Goal: Task Accomplishment & Management: Complete application form

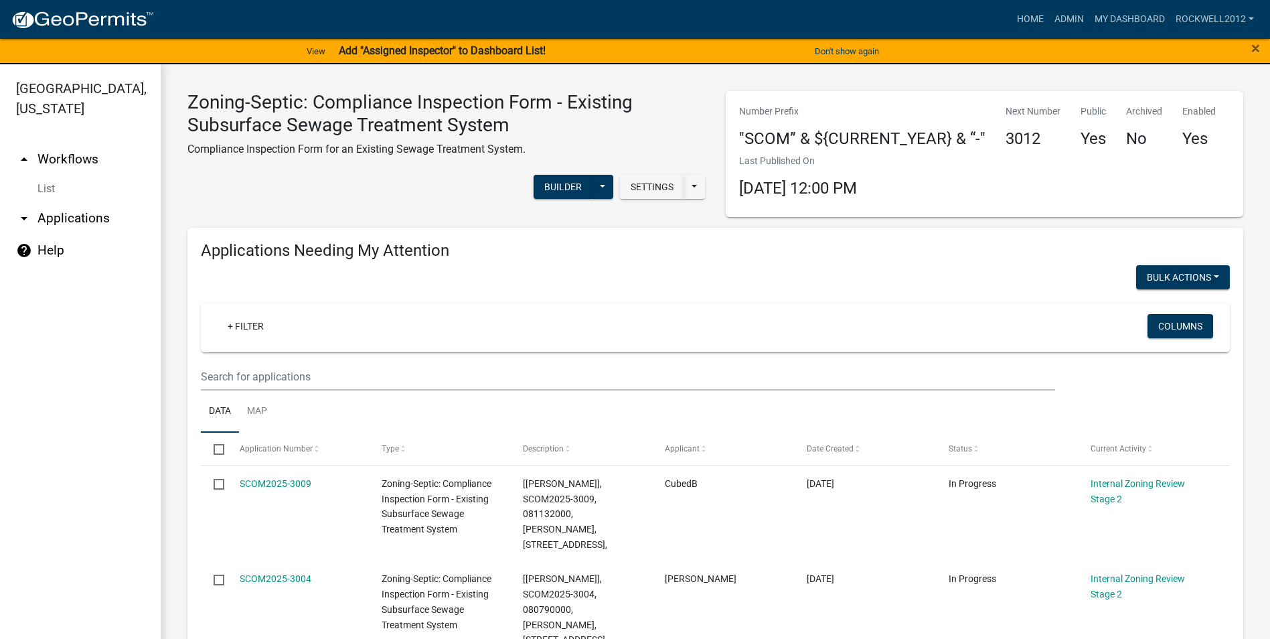
select select "1: 25"
click at [1068, 19] on link "Admin" at bounding box center [1069, 19] width 40 height 25
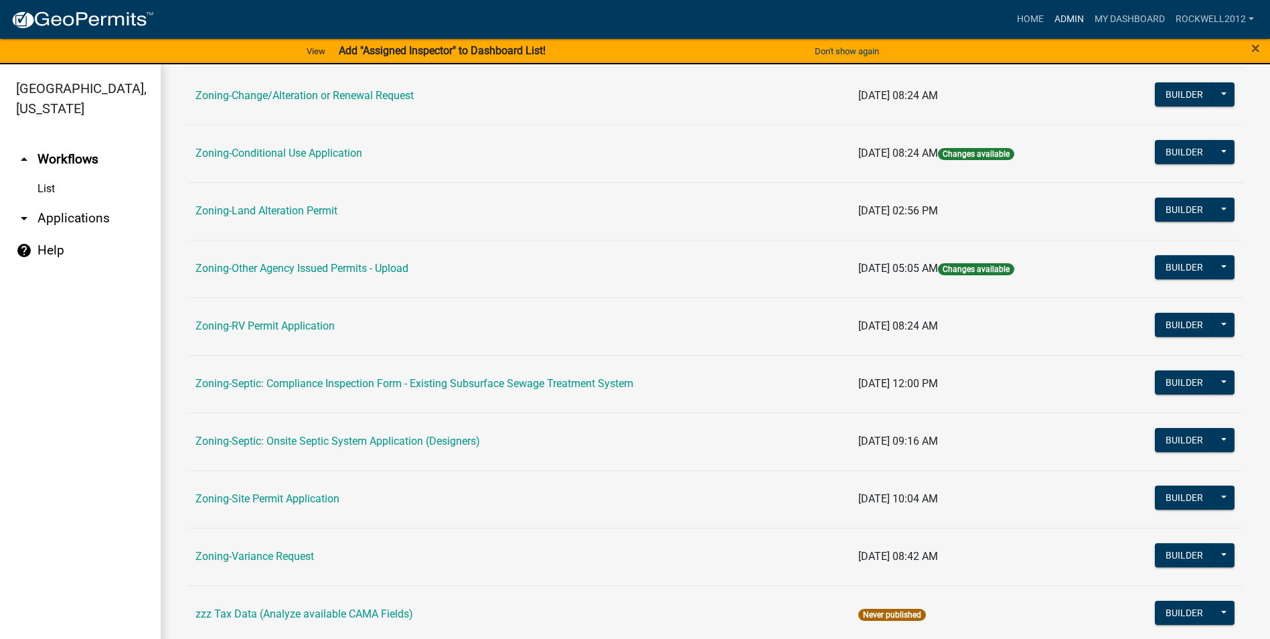
scroll to position [388, 0]
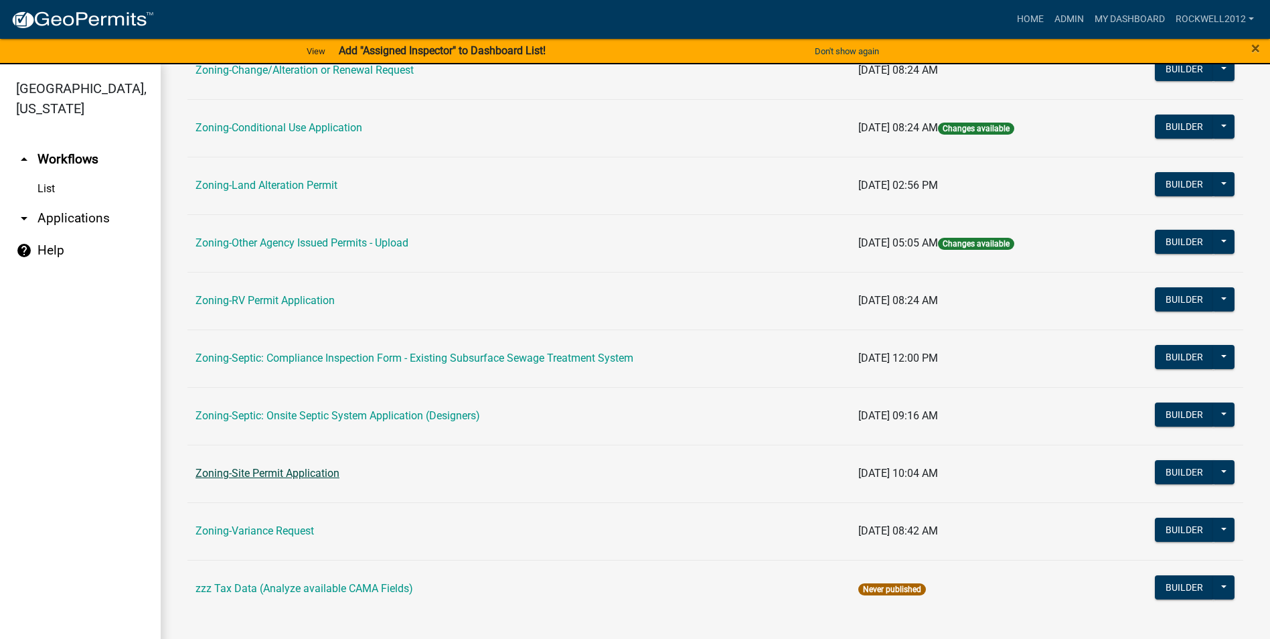
click at [272, 468] on link "Zoning-Site Permit Application" at bounding box center [267, 473] width 144 height 13
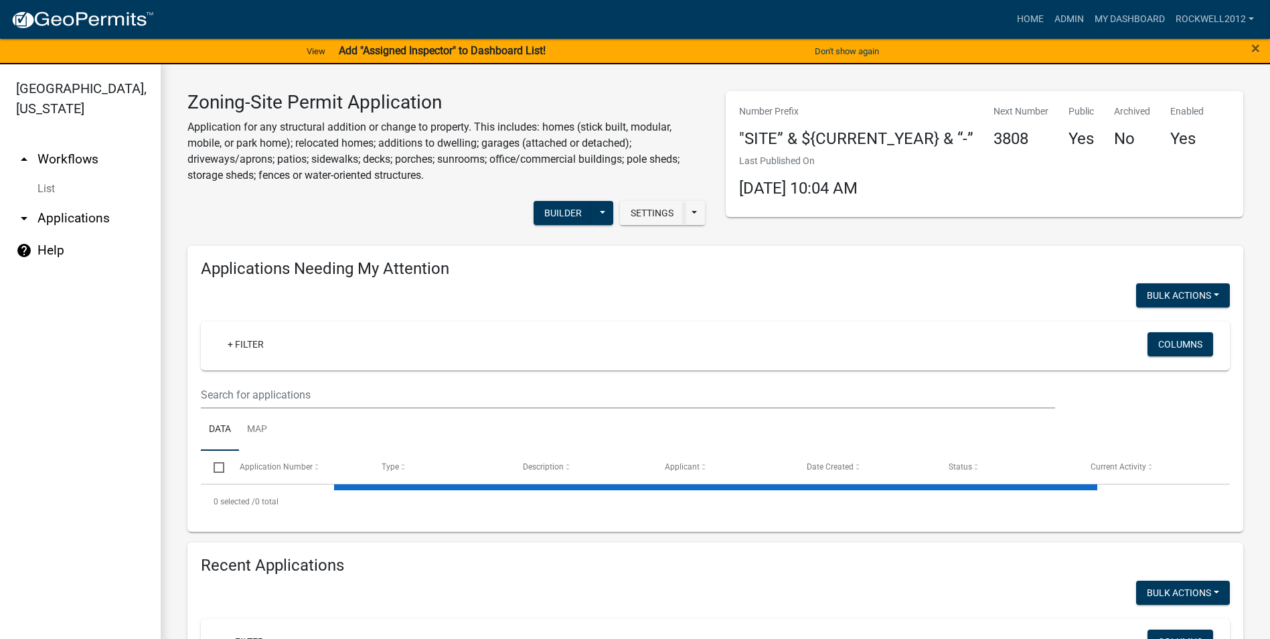
select select "1: 25"
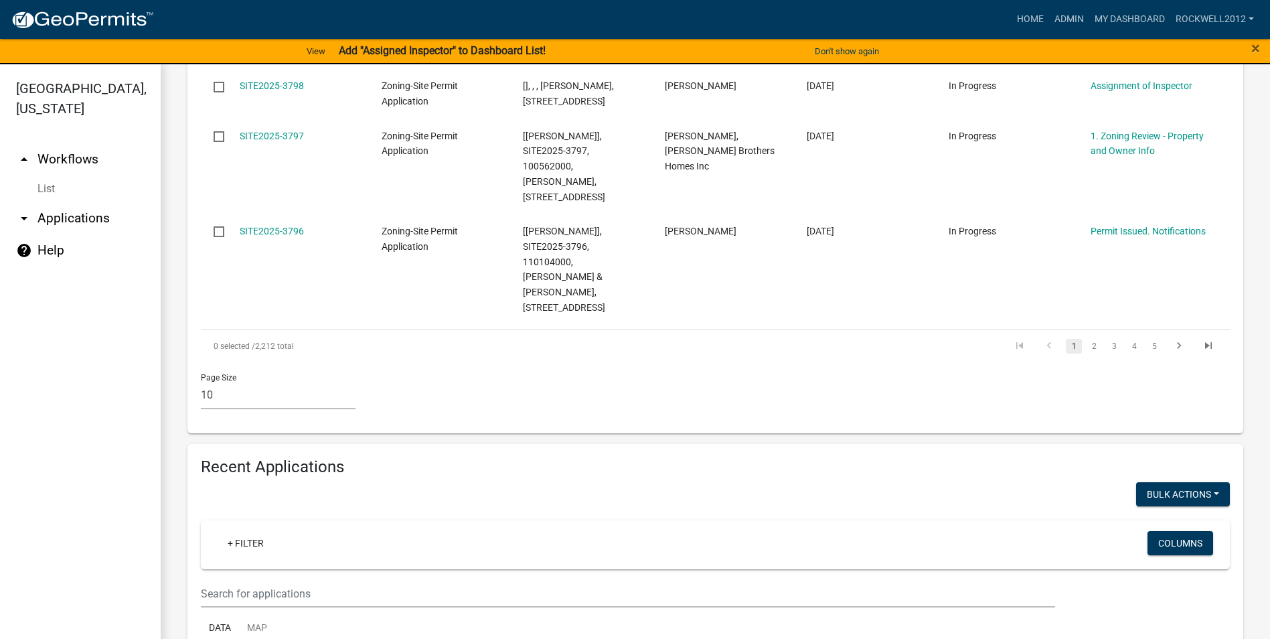
scroll to position [1004, 0]
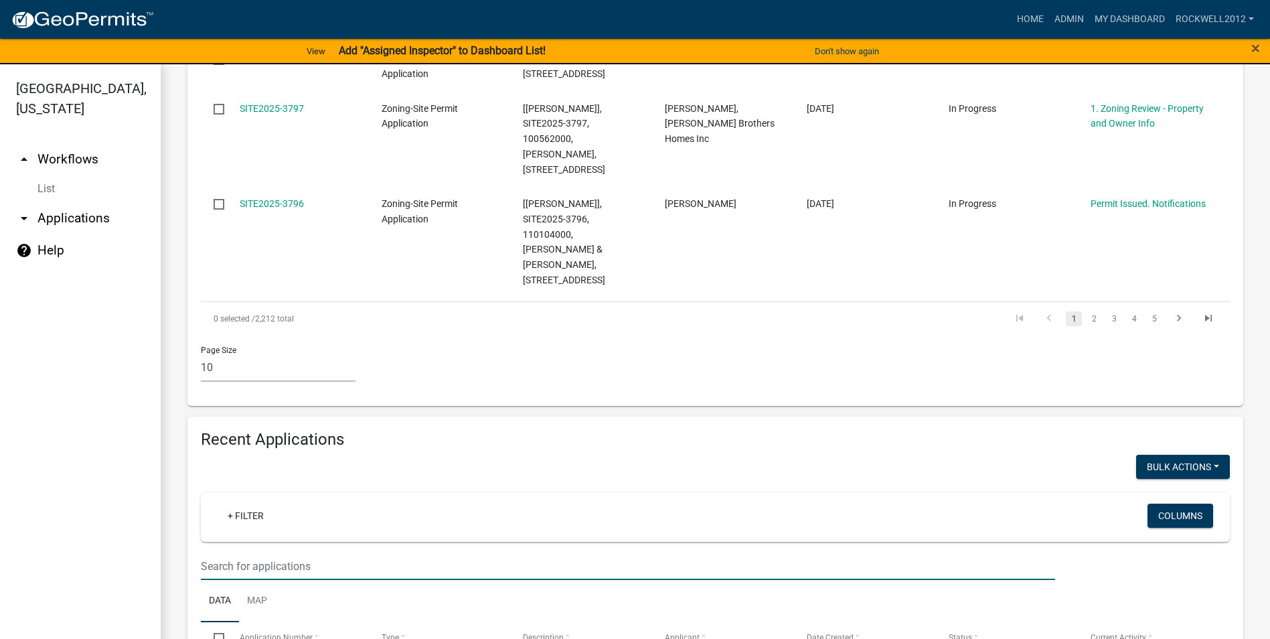
type input "[PERSON_NAME]"
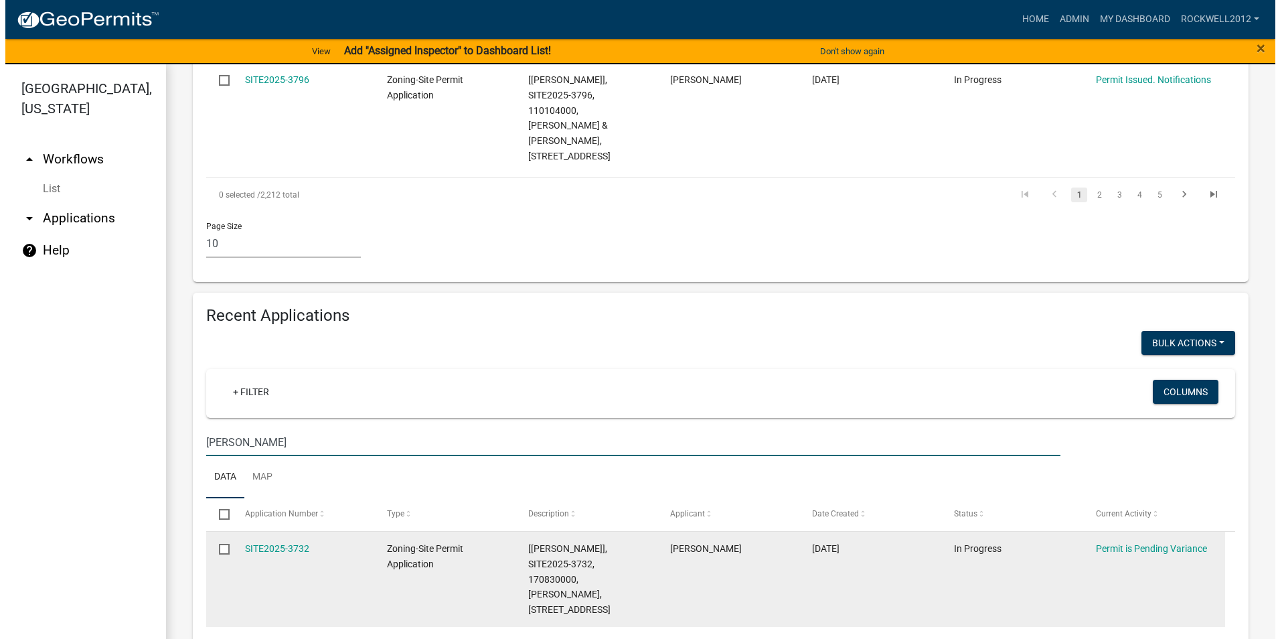
scroll to position [1138, 0]
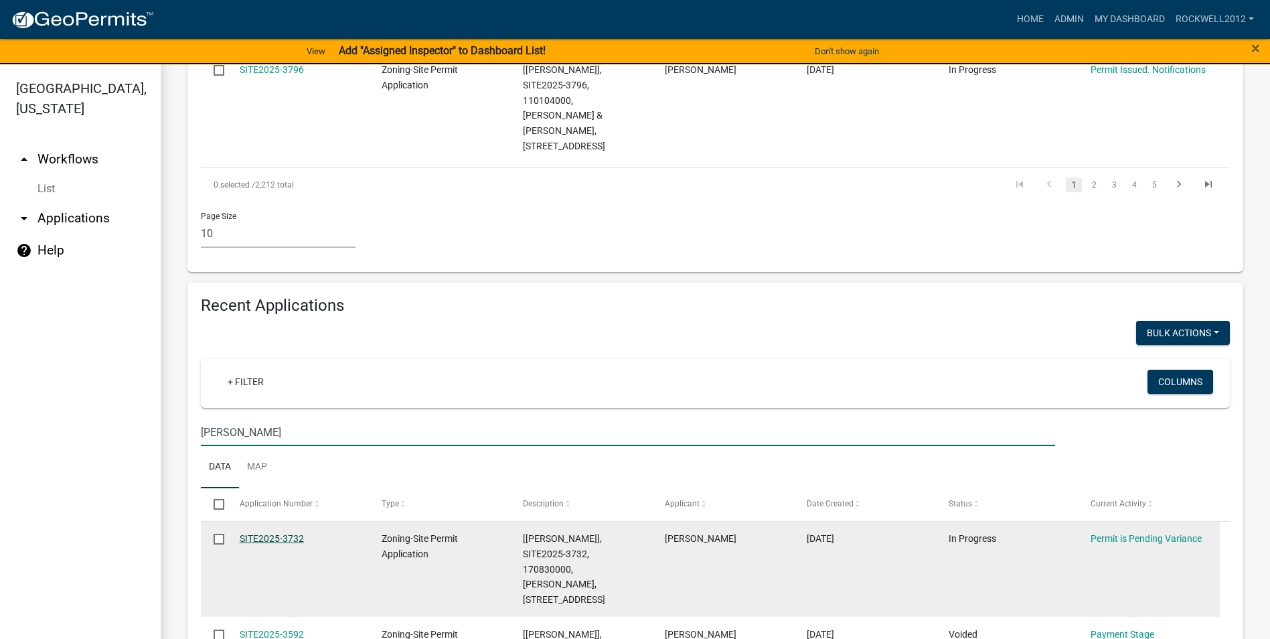
click at [249, 533] on link "SITE2025-3732" at bounding box center [272, 538] width 64 height 11
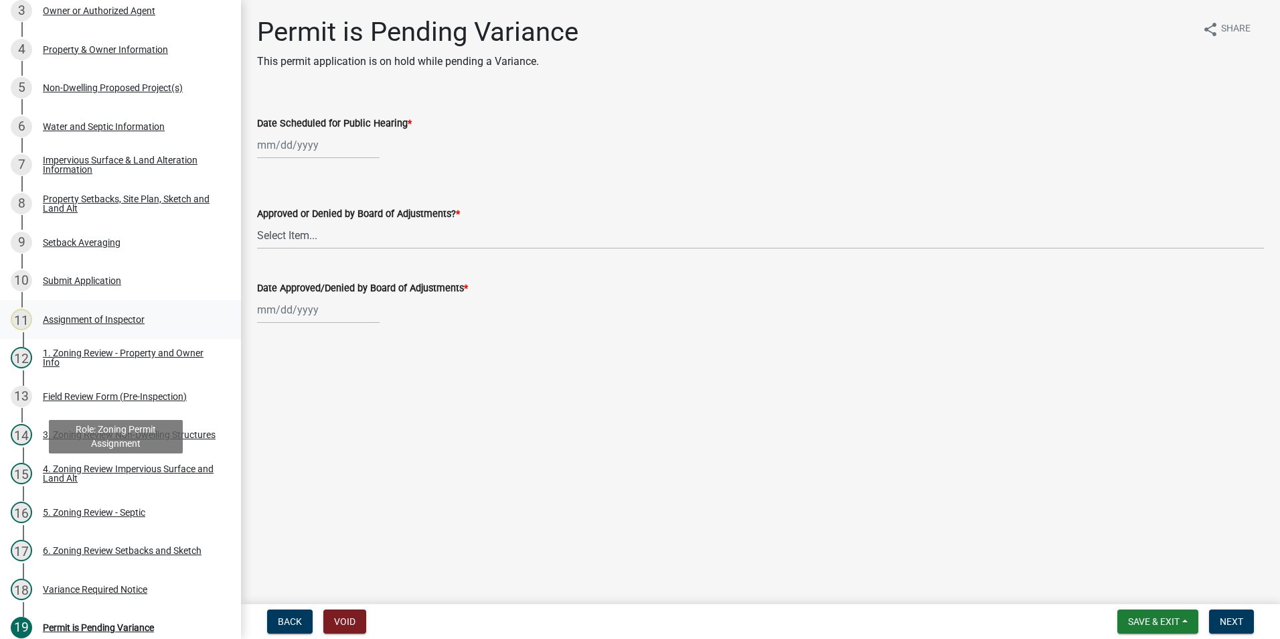
scroll to position [402, 0]
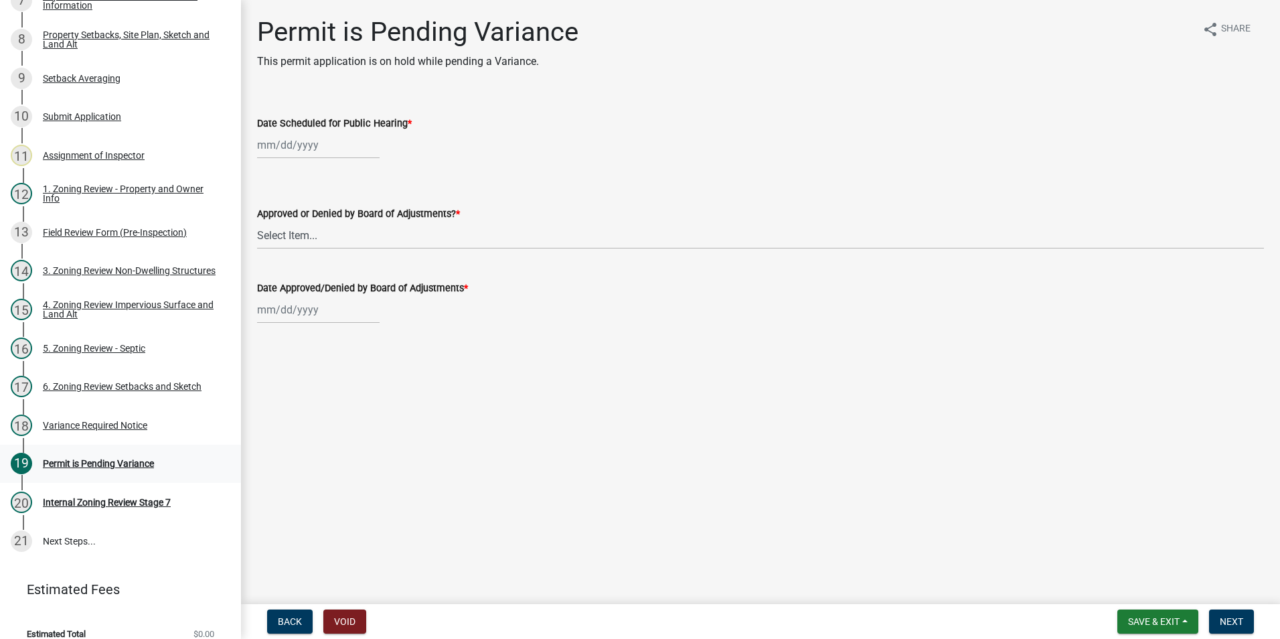
click at [102, 461] on div "Permit is Pending Variance" at bounding box center [98, 463] width 111 height 9
click at [273, 145] on div at bounding box center [318, 144] width 123 height 27
select select "8"
select select "2025"
click at [331, 257] on div "14" at bounding box center [334, 258] width 21 height 21
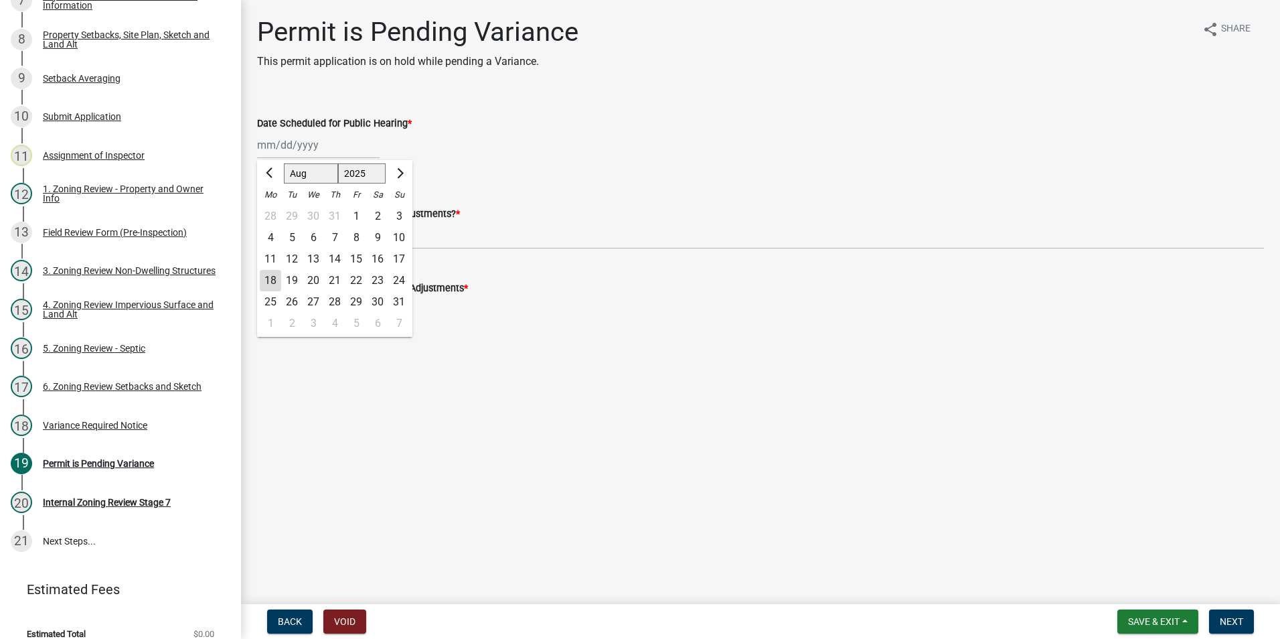
type input "[DATE]"
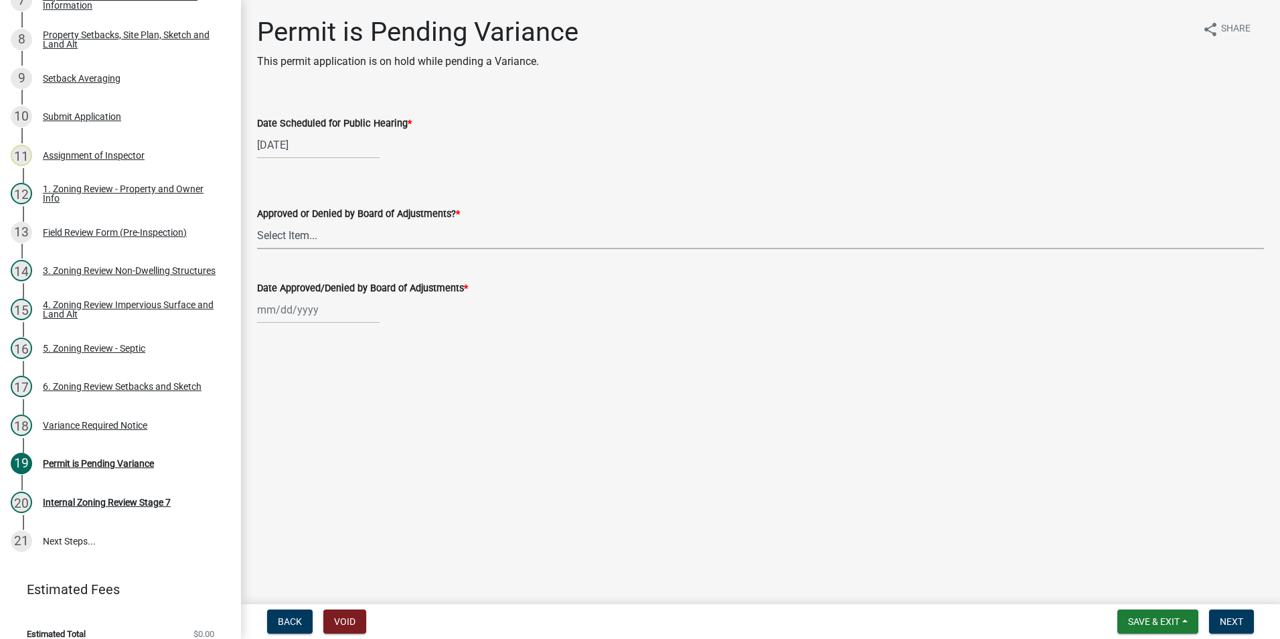
click at [282, 236] on select "Select Item... Approved Denied Tabled" at bounding box center [760, 235] width 1007 height 27
click at [257, 222] on select "Select Item... Approved Denied Tabled" at bounding box center [760, 235] width 1007 height 27
select select "9d2e5513-a10d-47ab-bf6e-0172cf794947"
click at [258, 307] on div at bounding box center [318, 309] width 123 height 27
select select "8"
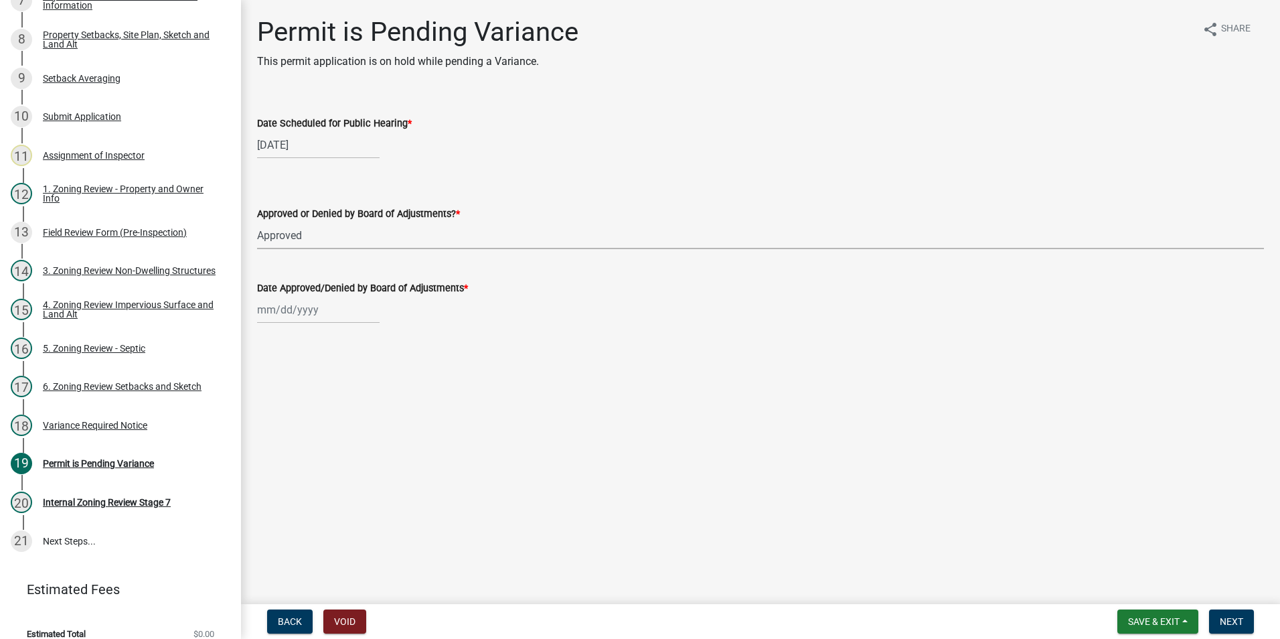
select select "2025"
click at [334, 420] on div "14" at bounding box center [334, 423] width 21 height 21
type input "[DATE]"
click at [1228, 623] on span "Next" at bounding box center [1231, 621] width 23 height 11
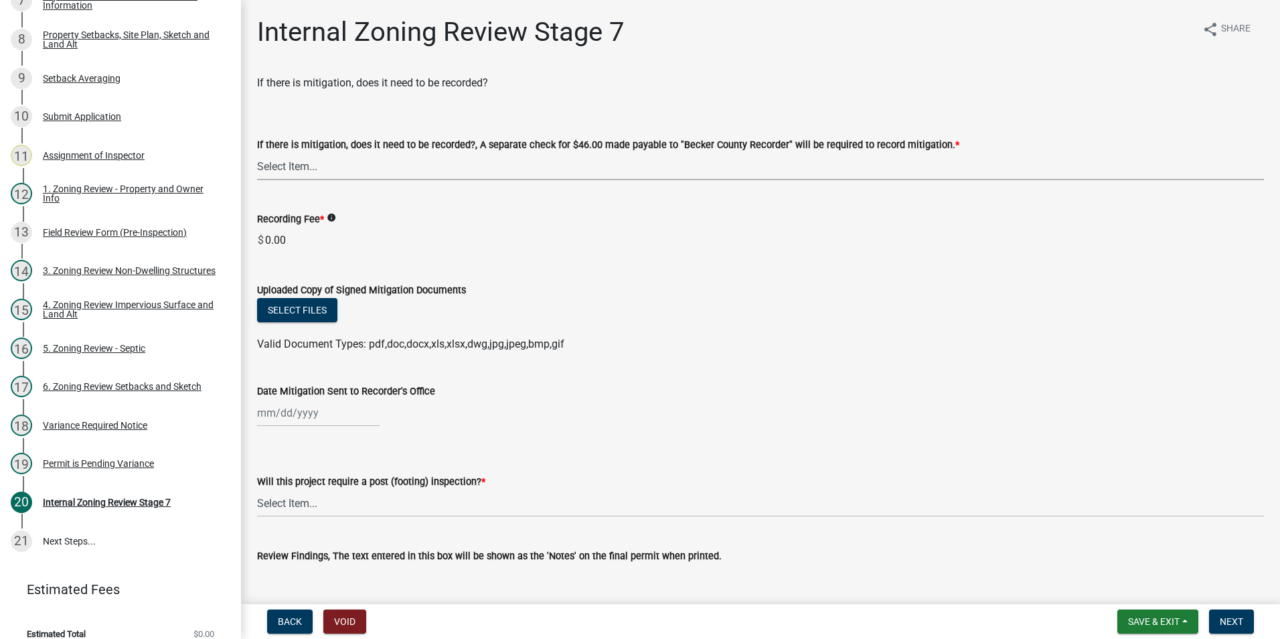
click at [299, 160] on select "Select Item... Yes No N/A" at bounding box center [760, 166] width 1007 height 27
click at [257, 153] on select "Select Item... Yes No N/A" at bounding box center [760, 166] width 1007 height 27
select select "a3547d78-d162-4c03-a5e6-44db720e788b"
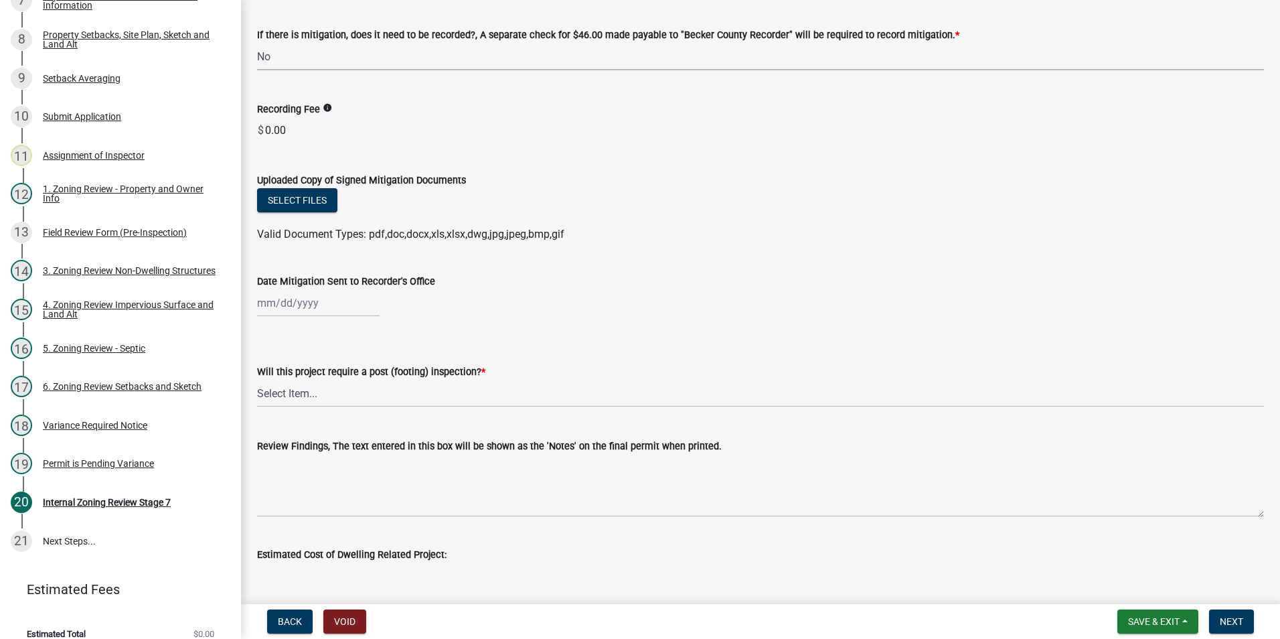
scroll to position [134, 0]
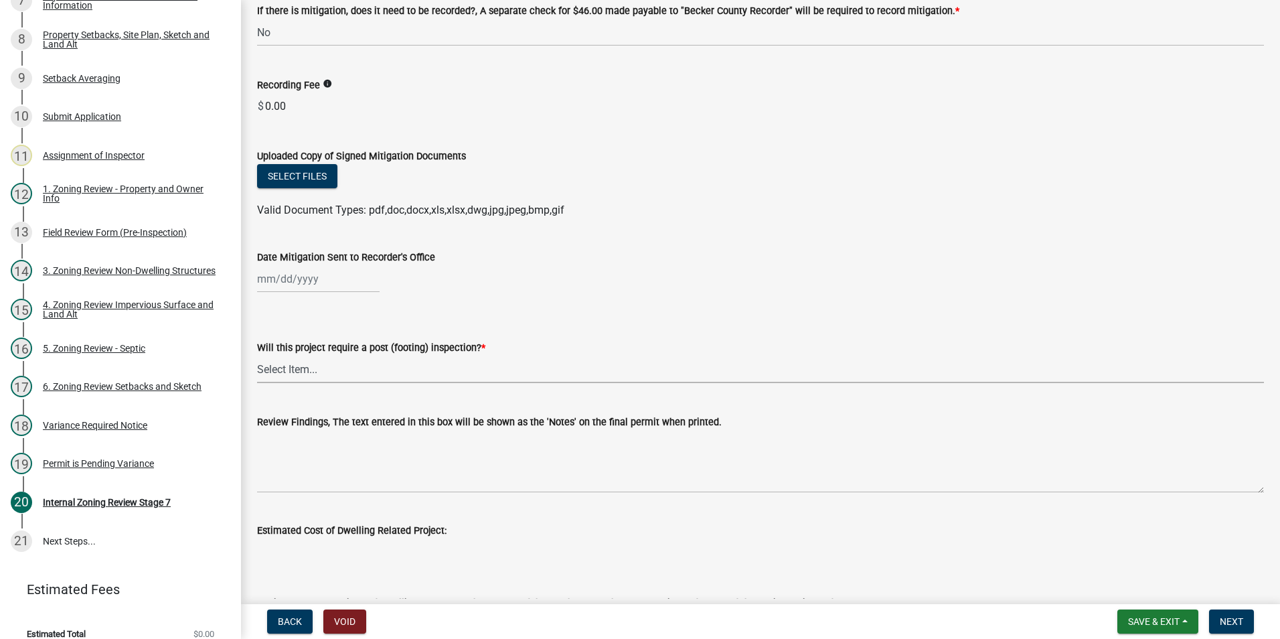
click at [278, 369] on select "Select Item... No Yes" at bounding box center [760, 368] width 1007 height 27
click at [257, 355] on select "Select Item... No Yes" at bounding box center [760, 368] width 1007 height 27
select select "70fe76f0-d291-438e-ac1a-5869b7b7f697"
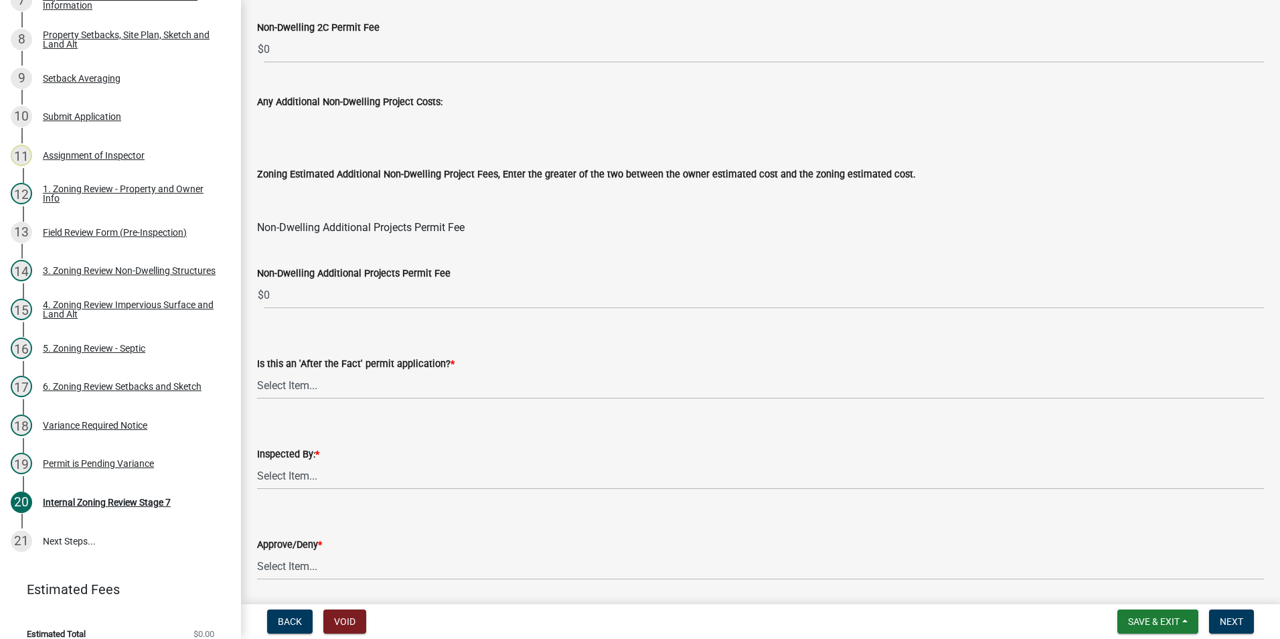
scroll to position [1591, 0]
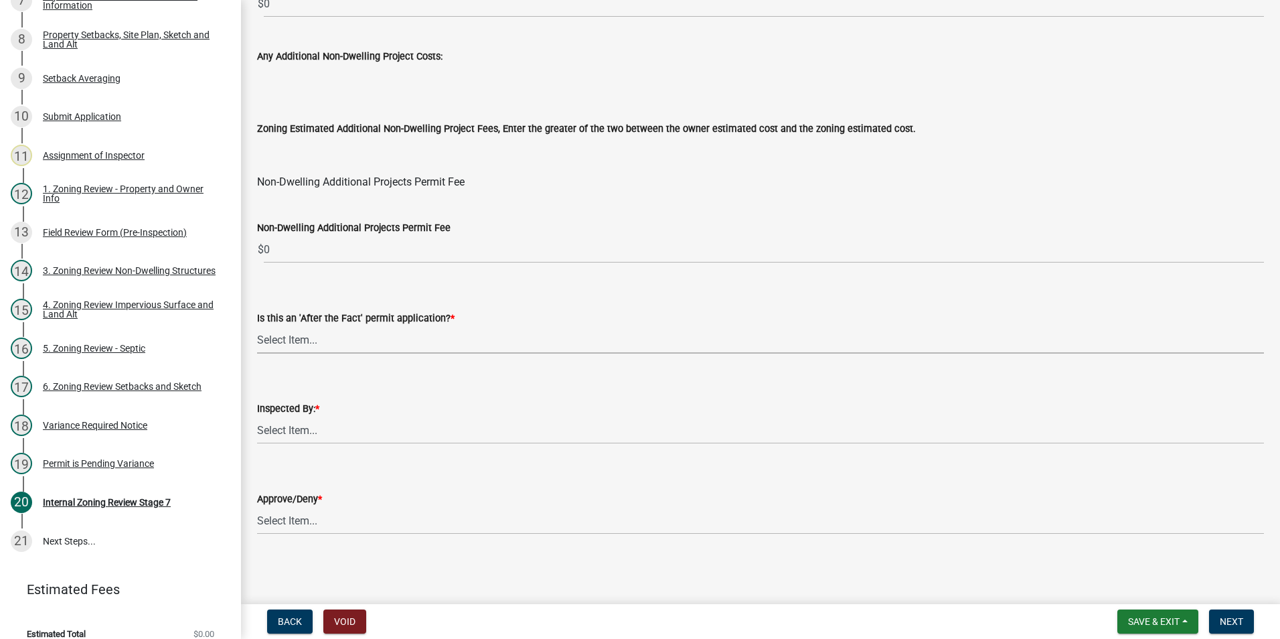
click at [281, 338] on select "Select Item... No Yes" at bounding box center [760, 339] width 1007 height 27
click at [257, 326] on select "Select Item... No Yes" at bounding box center [760, 339] width 1007 height 27
select select "4e355251-037e-418e-bd78-9cdaa32a962b"
click at [293, 424] on select "Select Item... [PERSON_NAME] [PERSON_NAME] [PERSON_NAME] [PERSON_NAME] [PERSON_…" at bounding box center [760, 429] width 1007 height 27
click at [257, 416] on select "Select Item... [PERSON_NAME] [PERSON_NAME] [PERSON_NAME] [PERSON_NAME] [PERSON_…" at bounding box center [760, 429] width 1007 height 27
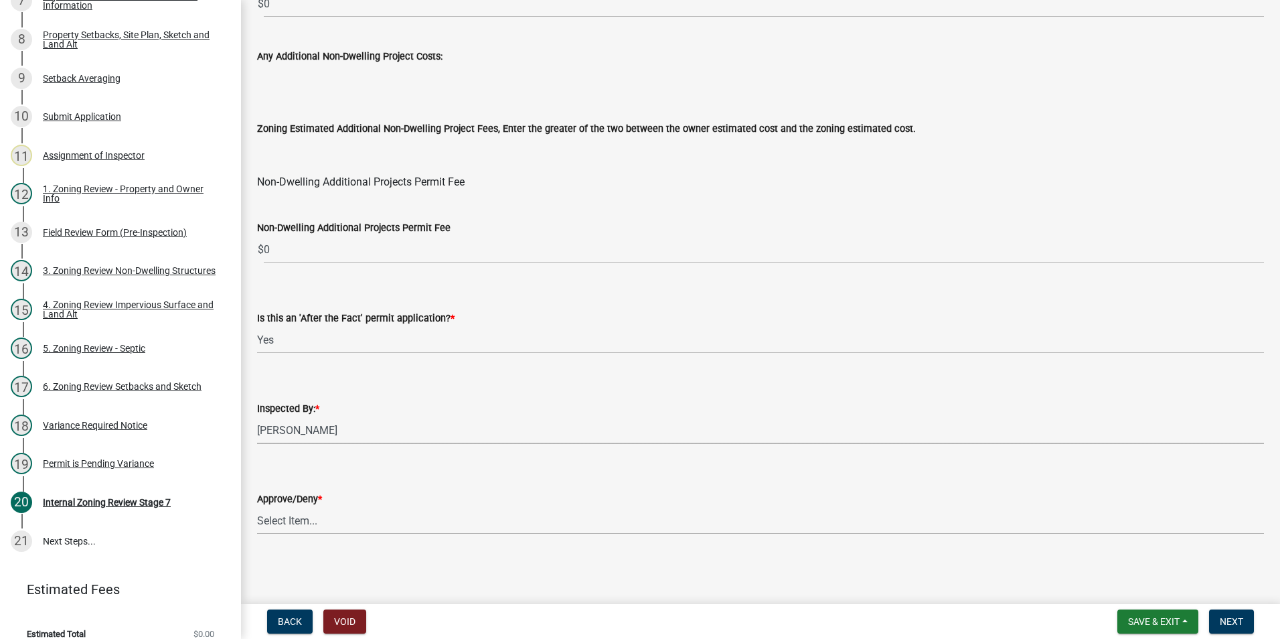
select select "0016247d-12af-40d0-8103-934796a3d230"
click at [287, 517] on select "Select Item... Approve Deny" at bounding box center [760, 520] width 1007 height 27
click at [257, 507] on select "Select Item... Approve Deny" at bounding box center [760, 520] width 1007 height 27
select select "97c9e5a4-d35f-4903-ad68-b764687ac9e9"
click at [1224, 615] on button "Next" at bounding box center [1231, 621] width 45 height 24
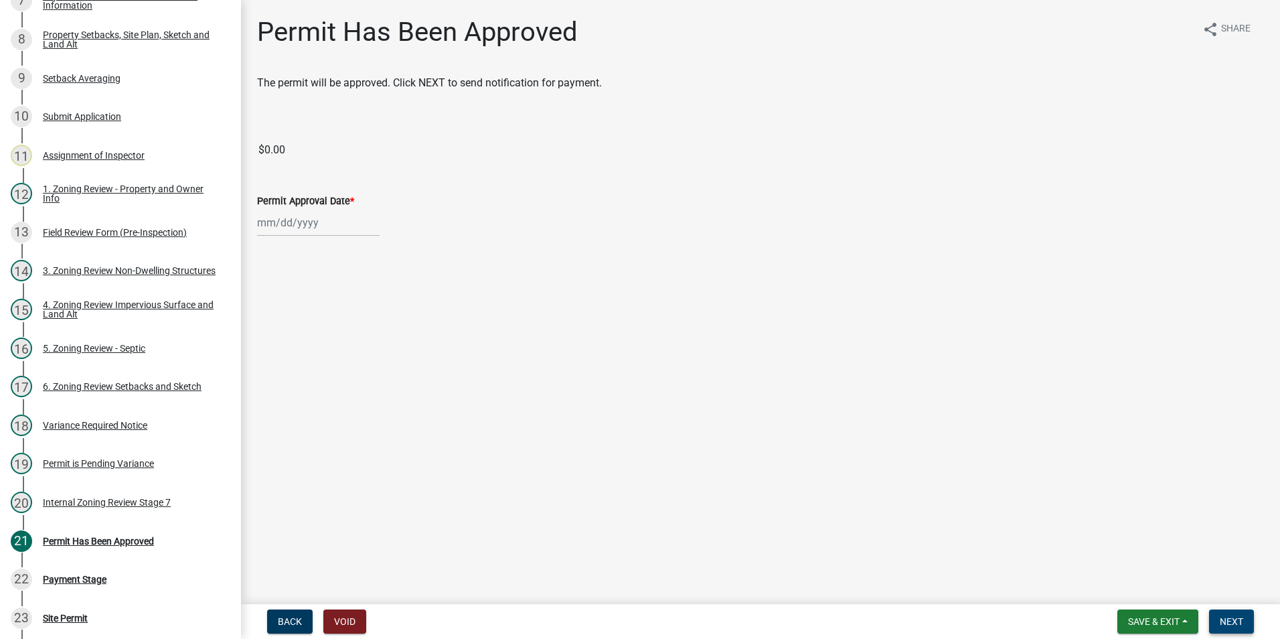
scroll to position [556, 0]
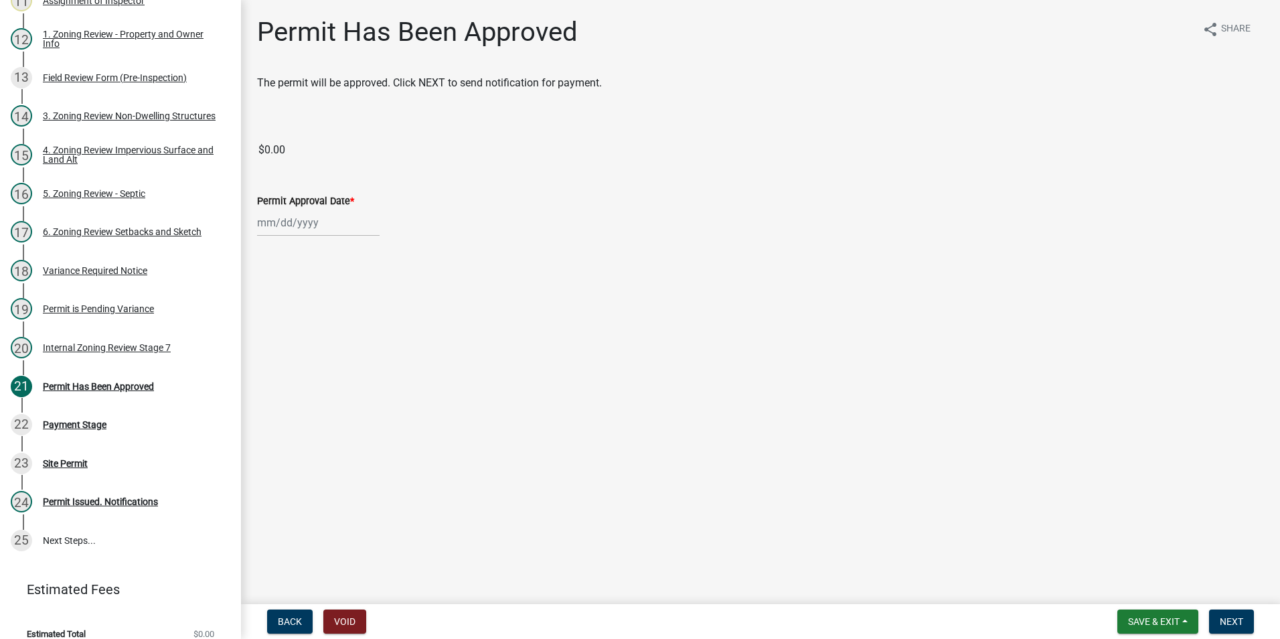
select select "8"
select select "2025"
click at [270, 223] on div "[PERSON_NAME] Feb Mar Apr [PERSON_NAME][DATE] Oct Nov [DATE] 1526 1527 1528 152…" at bounding box center [318, 222] width 123 height 27
click at [272, 355] on div "18" at bounding box center [270, 357] width 21 height 21
type input "[DATE]"
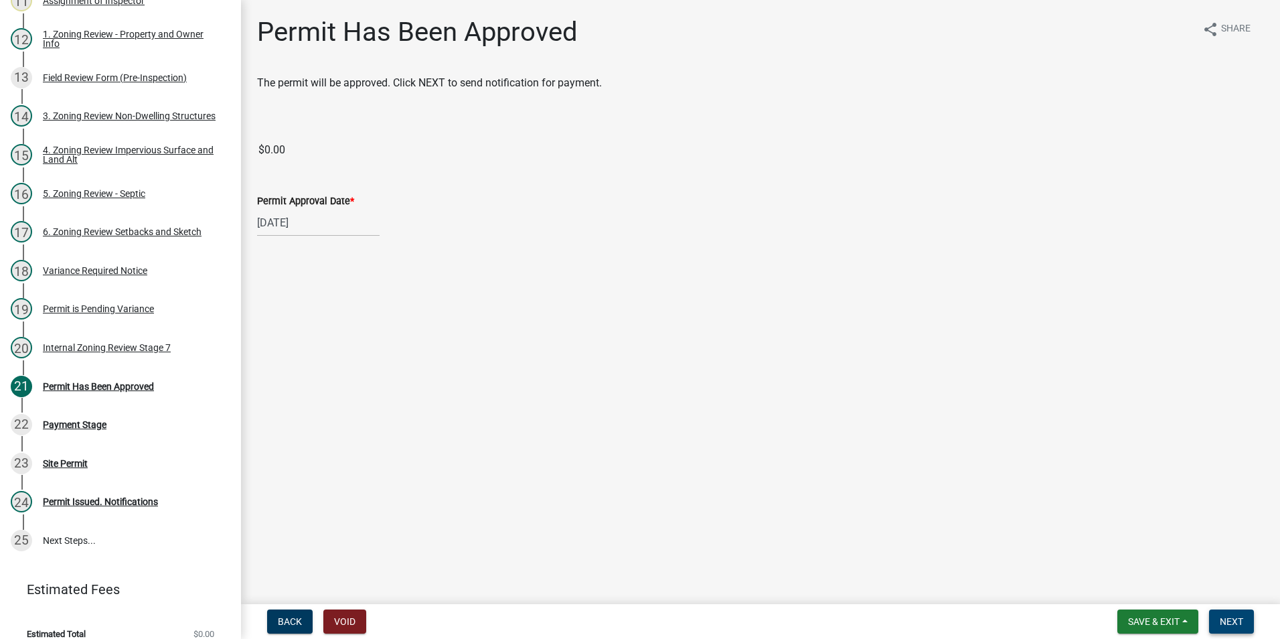
click at [1228, 621] on span "Next" at bounding box center [1231, 621] width 23 height 11
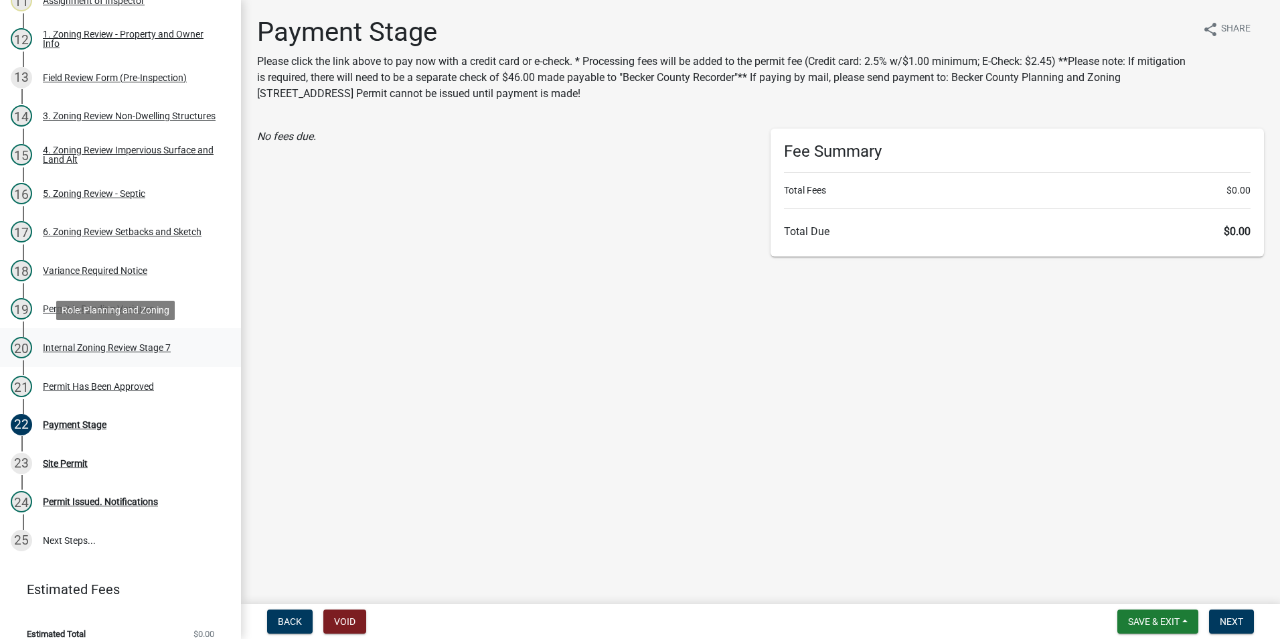
click at [82, 350] on div "Internal Zoning Review Stage 7" at bounding box center [107, 347] width 128 height 9
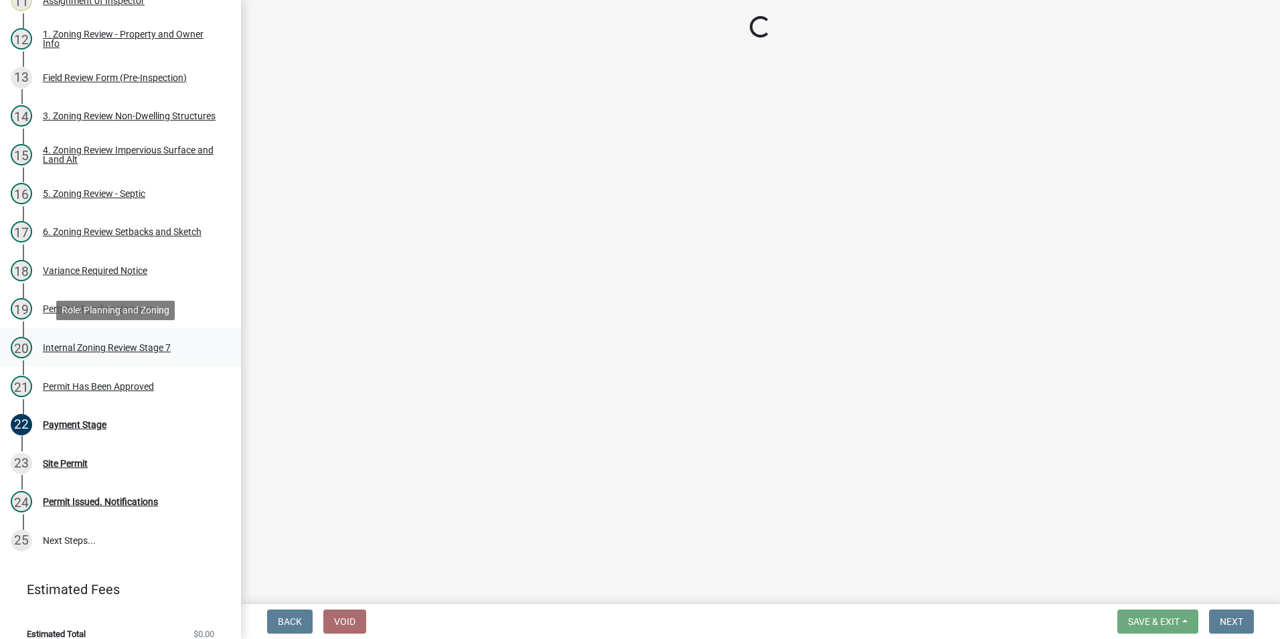
select select "a3547d78-d162-4c03-a5e6-44db720e788b"
select select "70fe76f0-d291-438e-ac1a-5869b7b7f697"
select select "4e355251-037e-418e-bd78-9cdaa32a962b"
select select "0016247d-12af-40d0-8103-934796a3d230"
select select "97c9e5a4-d35f-4903-ad68-b764687ac9e9"
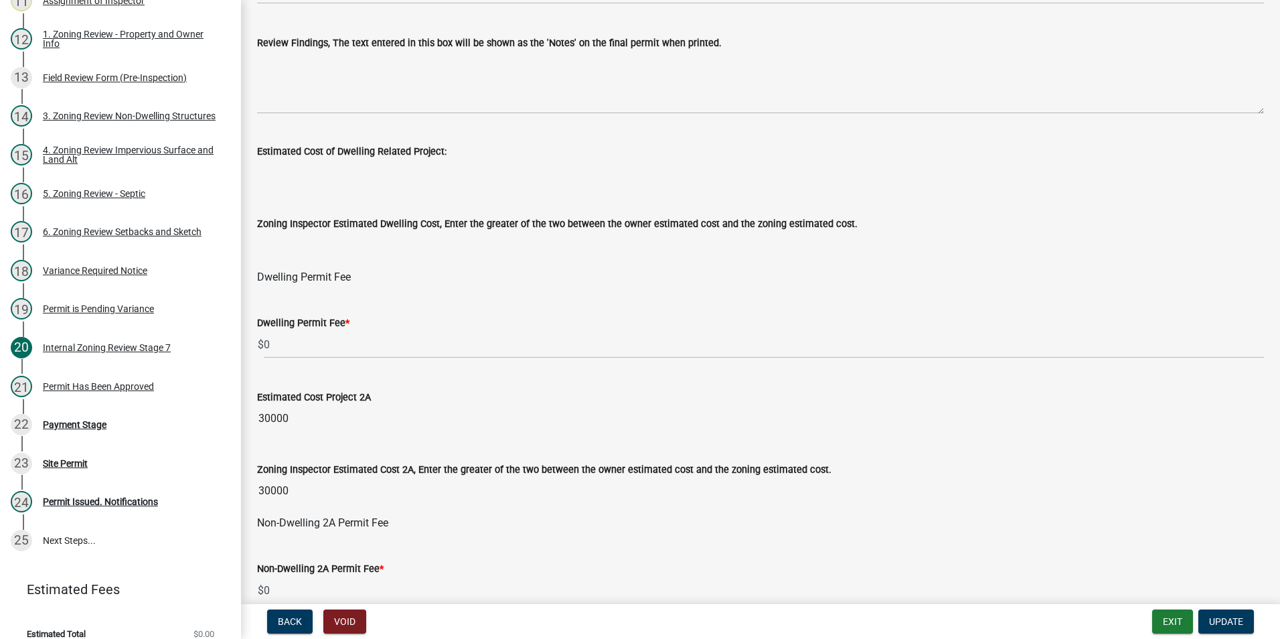
scroll to position [536, 0]
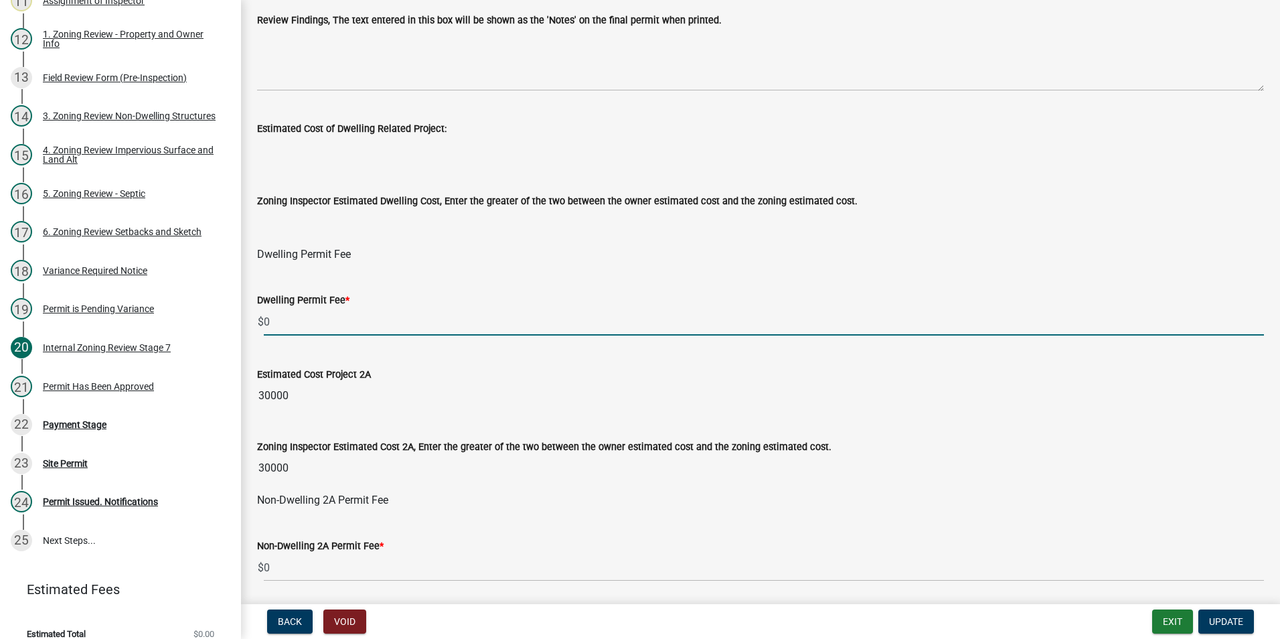
click at [274, 324] on input "0" at bounding box center [764, 321] width 1000 height 27
type input "150.00"
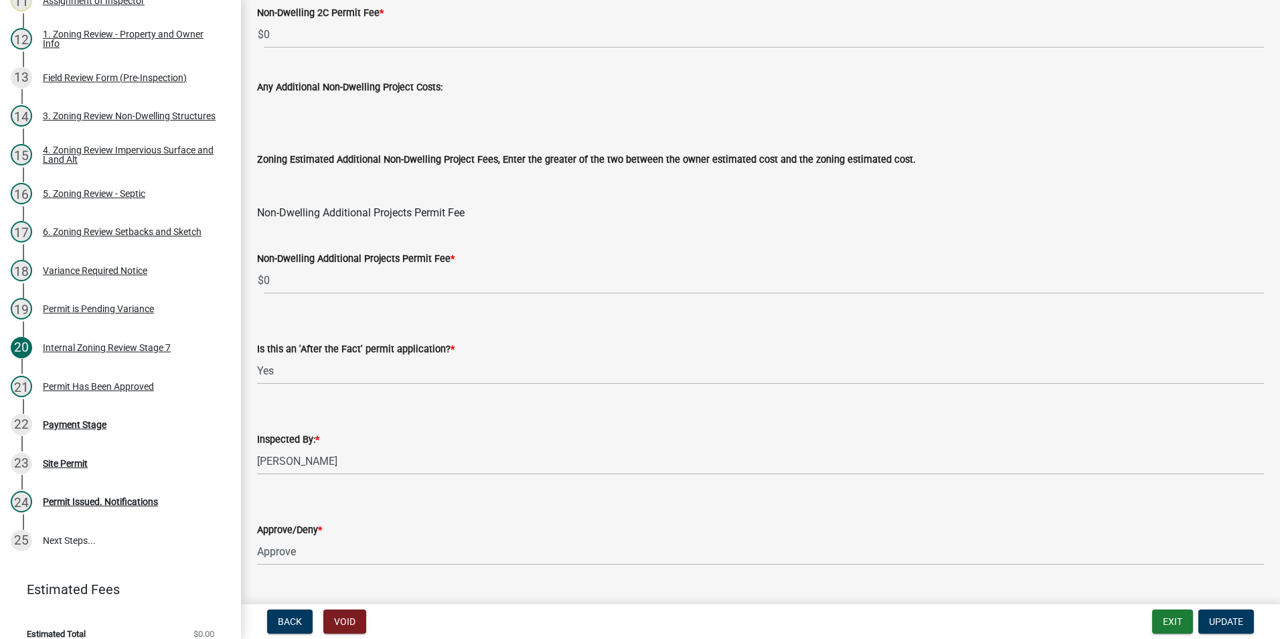
scroll to position [1591, 0]
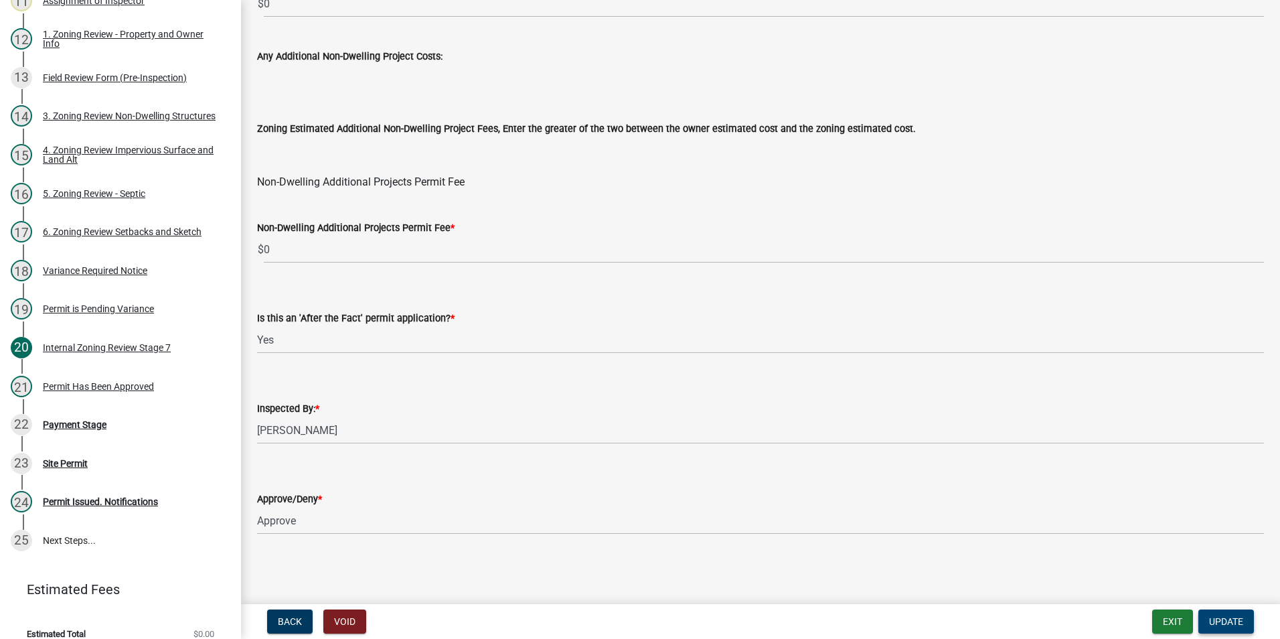
click at [1218, 620] on span "Update" at bounding box center [1226, 621] width 34 height 11
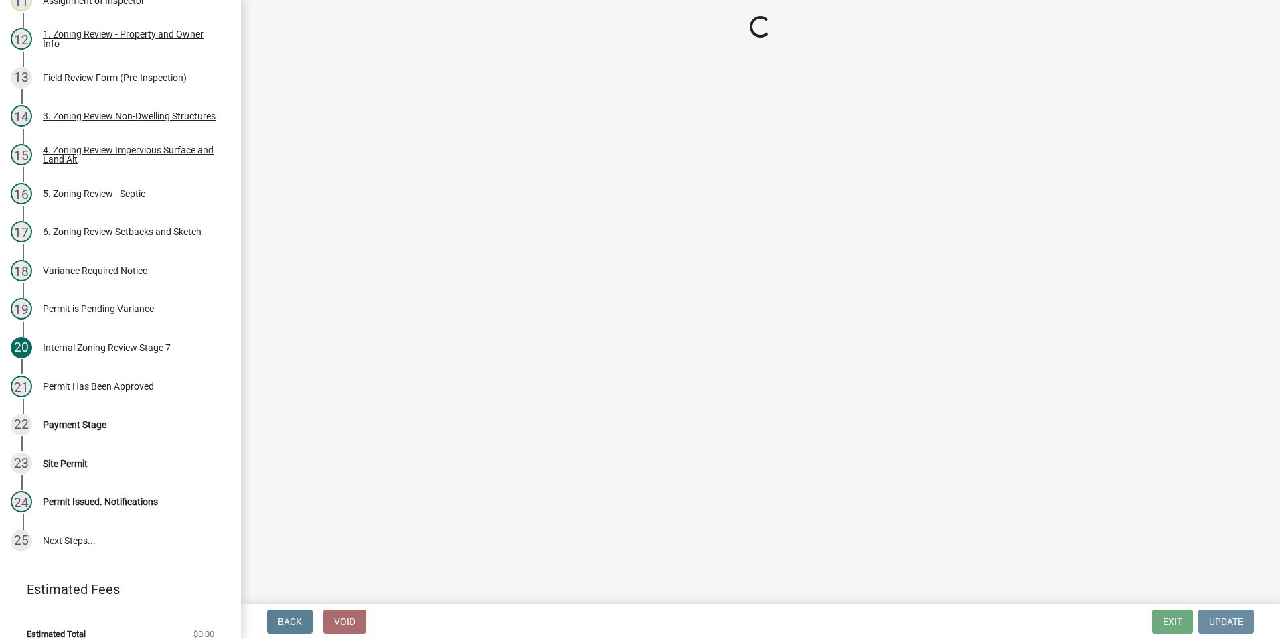
scroll to position [0, 0]
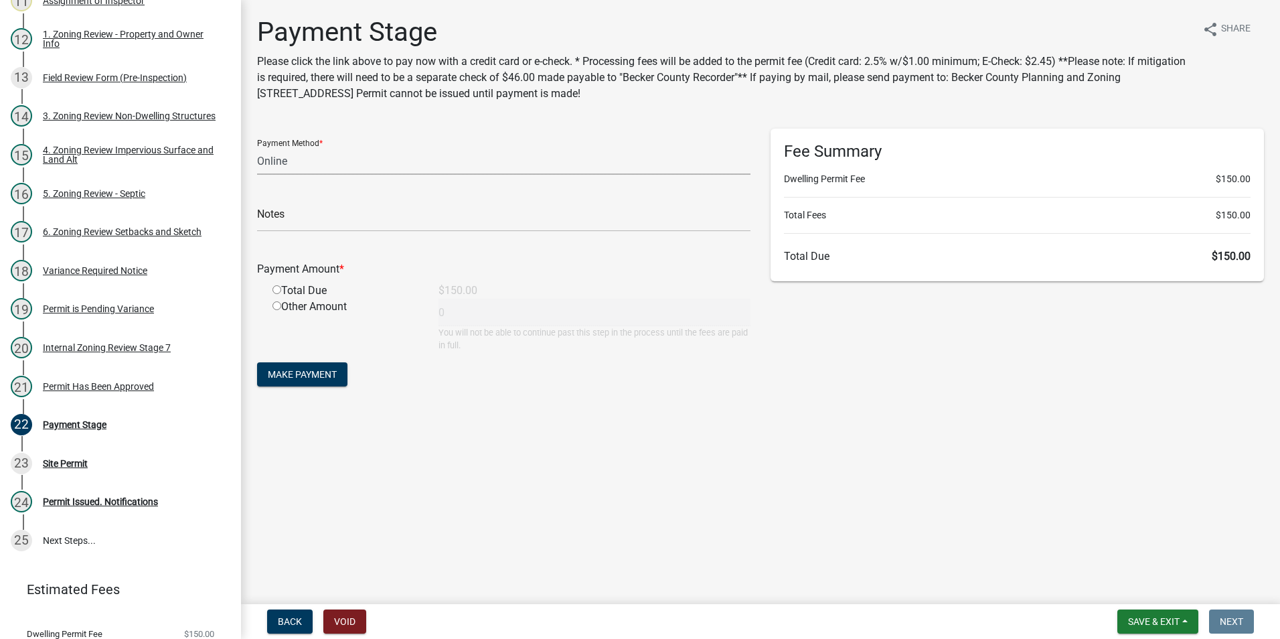
click at [272, 165] on select "Credit Card POS Check Cash Online" at bounding box center [503, 160] width 493 height 27
select select "1: 0"
click at [257, 147] on select "Credit Card POS Check Cash Online" at bounding box center [503, 160] width 493 height 27
click at [321, 217] on input "text" at bounding box center [503, 217] width 493 height 27
type input "9855"
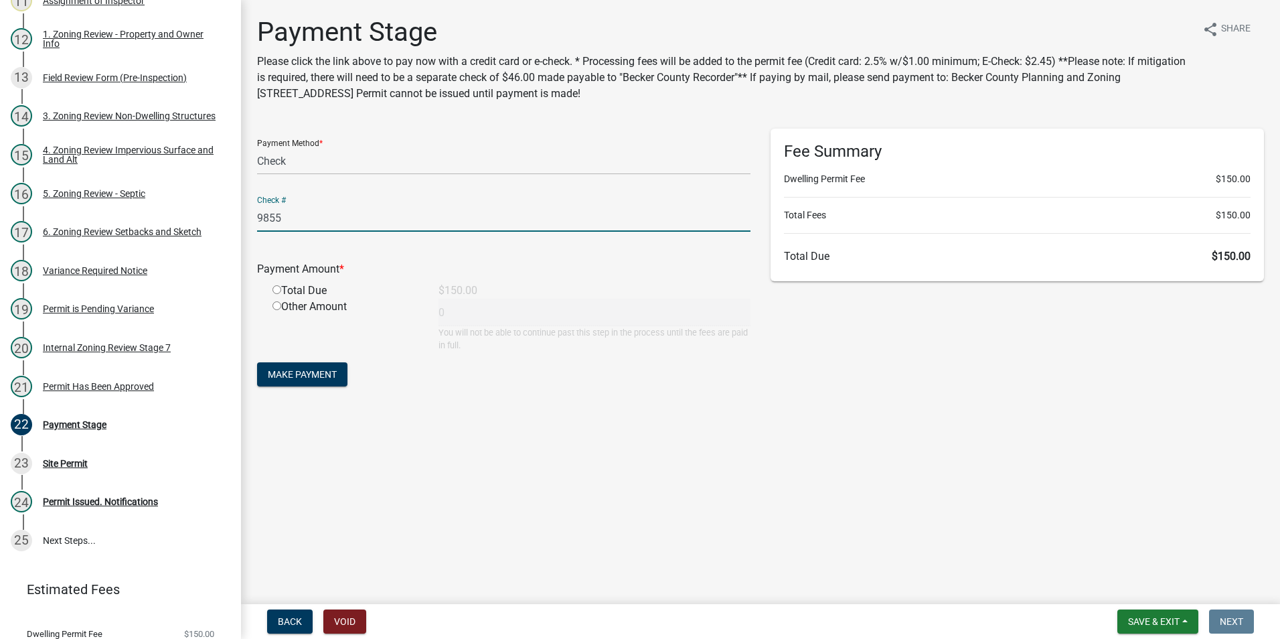
click at [275, 286] on input "radio" at bounding box center [276, 289] width 9 height 9
radio input "true"
type input "150"
click at [301, 380] on span "Make Payment" at bounding box center [302, 374] width 69 height 11
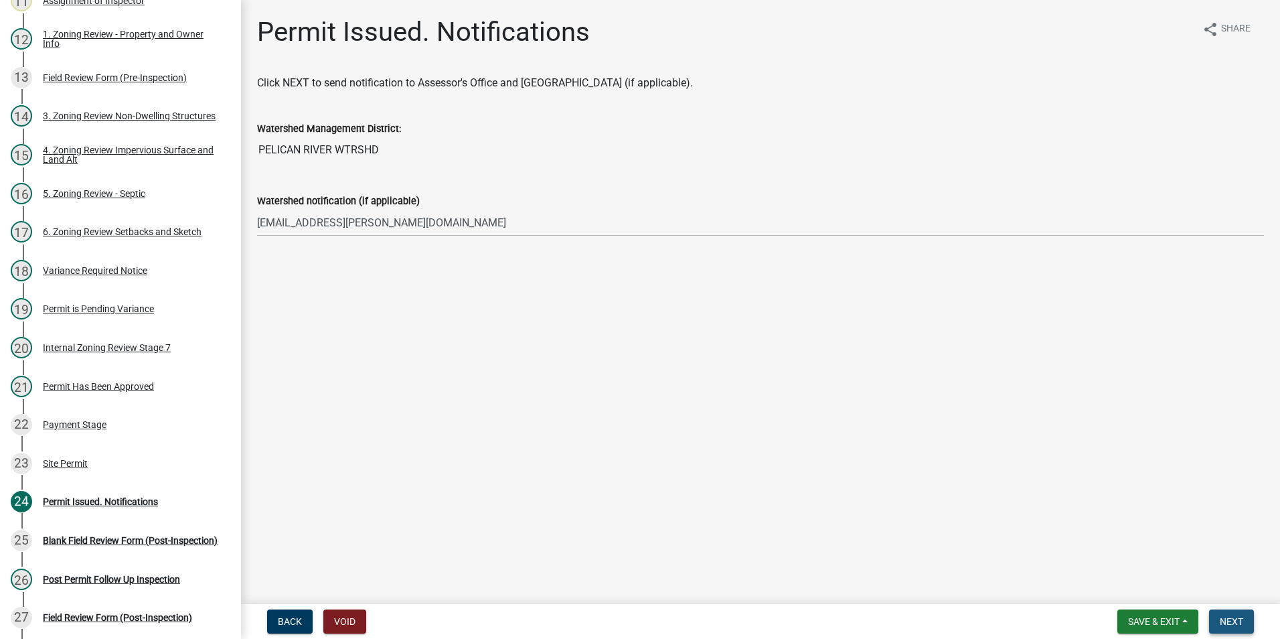
click at [1230, 623] on span "Next" at bounding box center [1231, 621] width 23 height 11
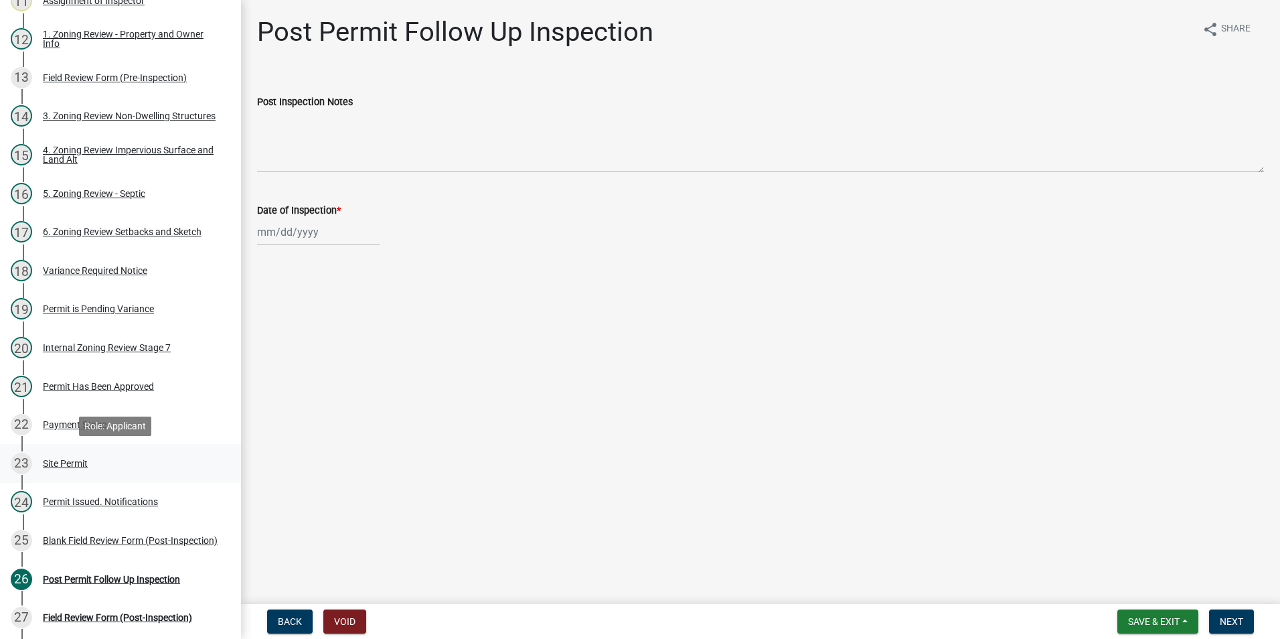
click at [62, 459] on div "Site Permit" at bounding box center [65, 463] width 45 height 9
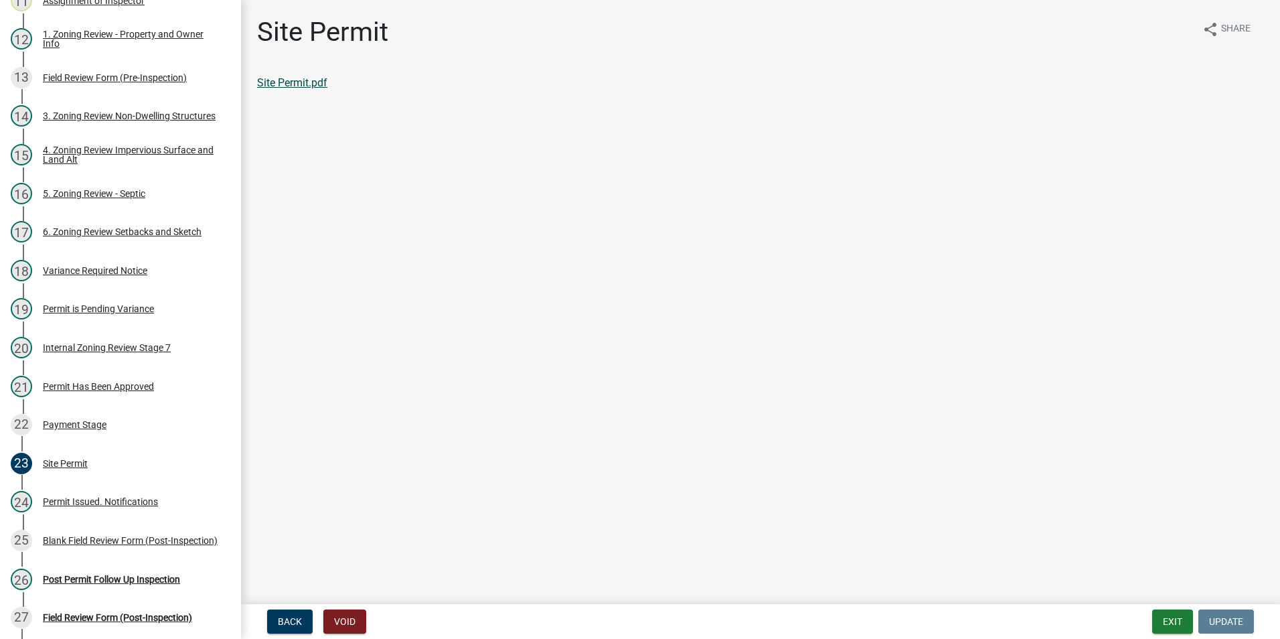
click at [308, 84] on link "Site Permit.pdf" at bounding box center [292, 82] width 70 height 13
